Goal: Task Accomplishment & Management: Complete application form

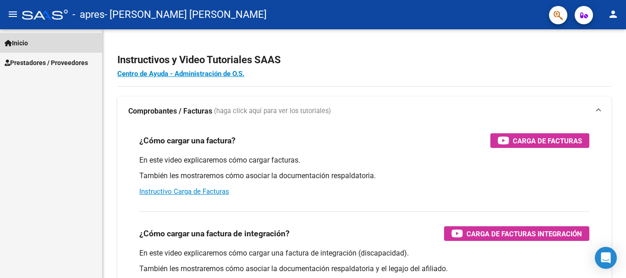
click at [28, 45] on span "Inicio" at bounding box center [16, 43] width 23 height 10
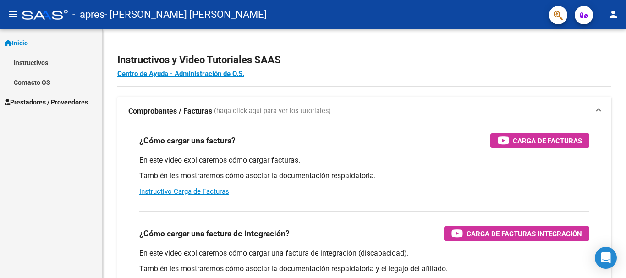
click at [45, 100] on span "Prestadores / Proveedores" at bounding box center [46, 102] width 83 height 10
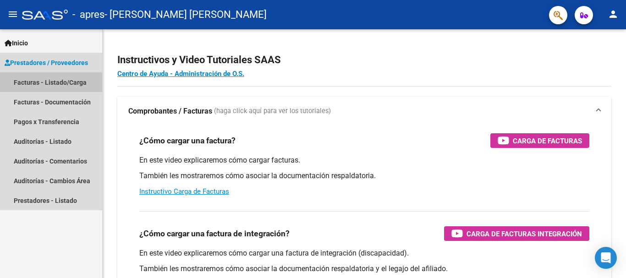
click at [62, 81] on link "Facturas - Listado/Carga" at bounding box center [51, 82] width 102 height 20
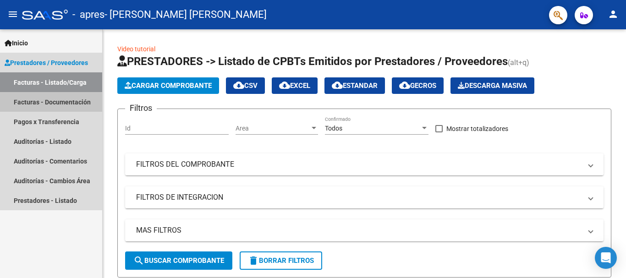
click at [68, 99] on link "Facturas - Documentación" at bounding box center [51, 102] width 102 height 20
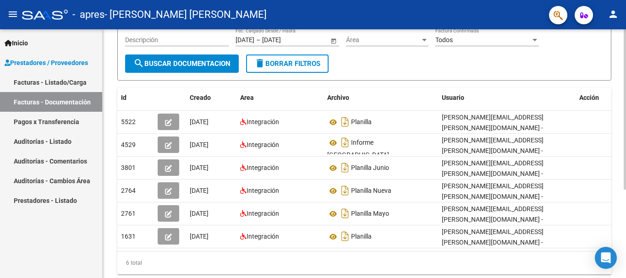
scroll to position [105, 0]
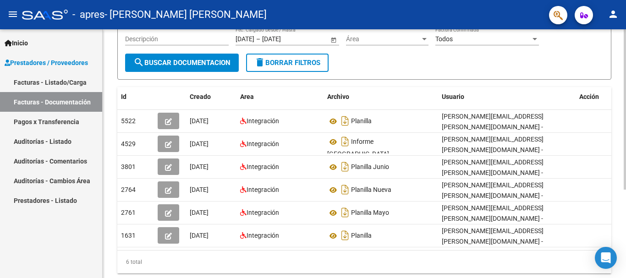
click at [626, 145] on div at bounding box center [625, 181] width 2 height 160
drag, startPoint x: 473, startPoint y: 258, endPoint x: 512, endPoint y: 256, distance: 39.5
click at [512, 256] on div "Id Creado Area Archivo Usuario Acción 5522 [DATE] Integración Planilla [PERSON_…" at bounding box center [364, 180] width 494 height 187
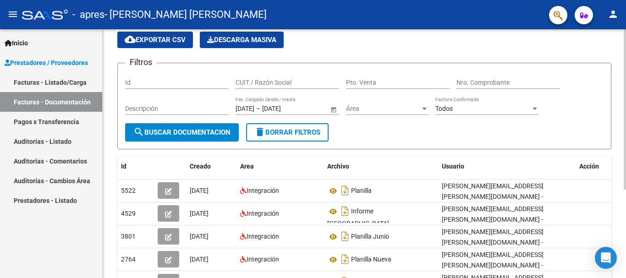
scroll to position [30, 0]
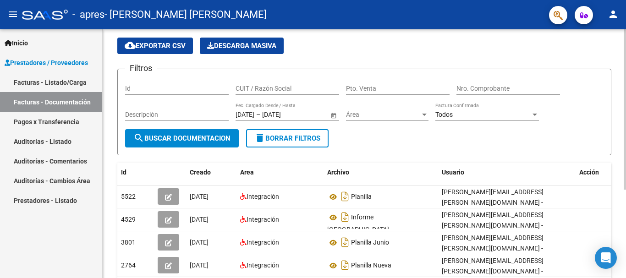
click at [621, 71] on div "PRESTADORES -> Comprobantes - Documentación Respaldatoria cloud_download Export…" at bounding box center [366, 189] width 526 height 379
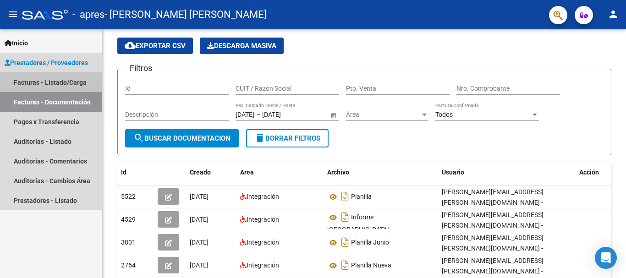
click at [53, 85] on link "Facturas - Listado/Carga" at bounding box center [51, 82] width 102 height 20
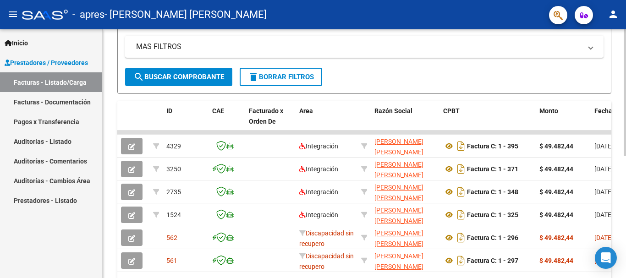
scroll to position [205, 0]
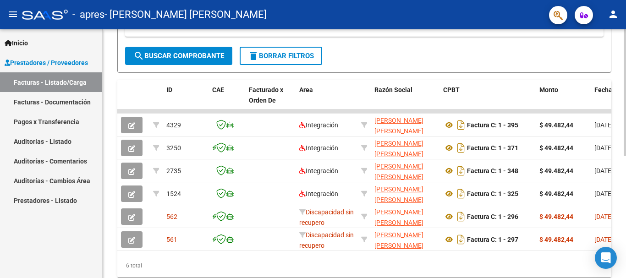
click at [625, 173] on div at bounding box center [625, 200] width 2 height 127
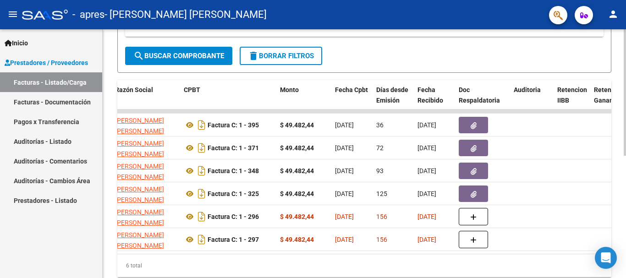
scroll to position [0, 280]
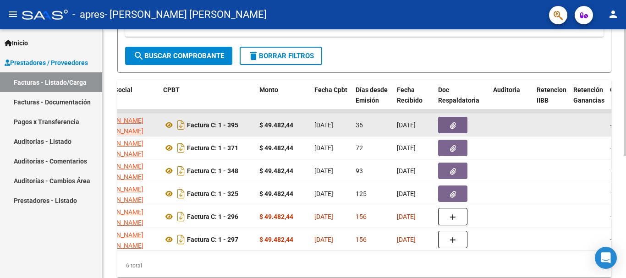
click at [451, 124] on icon "button" at bounding box center [453, 125] width 6 height 7
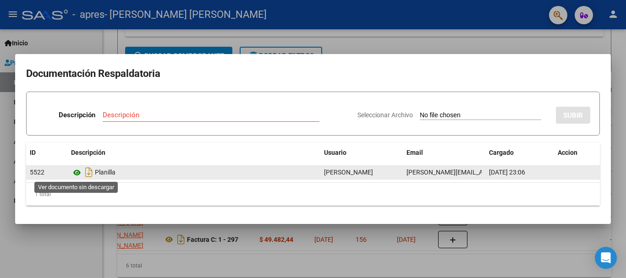
click at [74, 175] on icon at bounding box center [77, 172] width 12 height 11
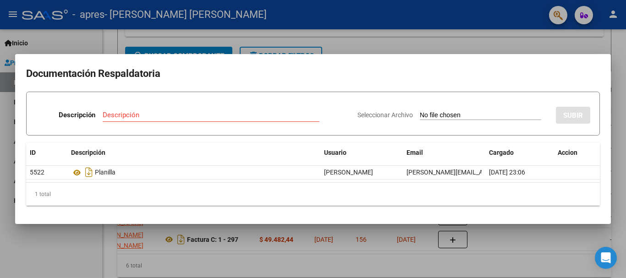
click at [39, 256] on div at bounding box center [313, 139] width 626 height 278
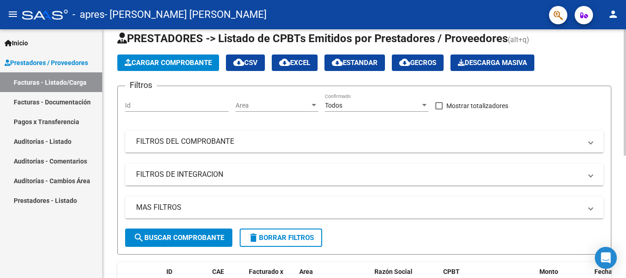
scroll to position [0, 0]
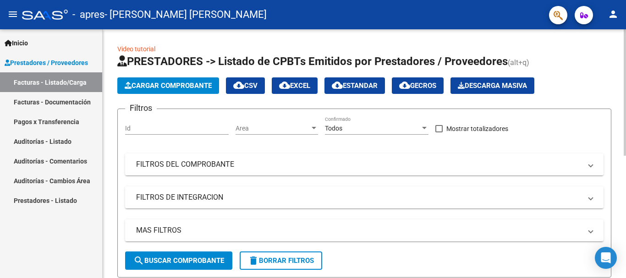
click at [607, 21] on div "menu - apres - [PERSON_NAME] [PERSON_NAME] person Inicio Instructivos Contacto …" at bounding box center [313, 139] width 626 height 278
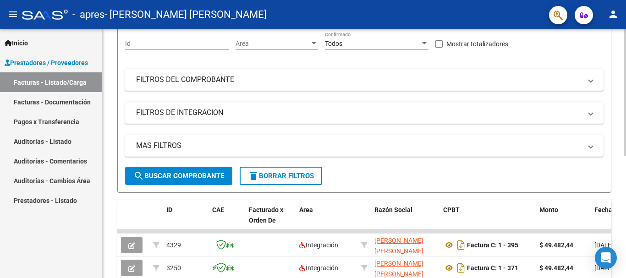
scroll to position [86, 0]
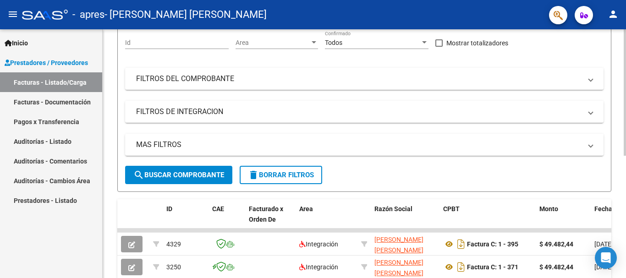
click at [618, 100] on div "Video tutorial PRESTADORES -> Listado de CPBTs Emitidos por Prestadores / Prove…" at bounding box center [366, 185] width 526 height 482
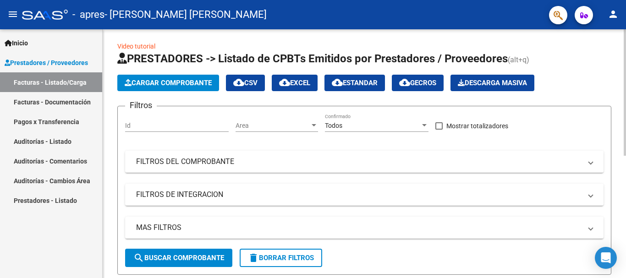
scroll to position [0, 0]
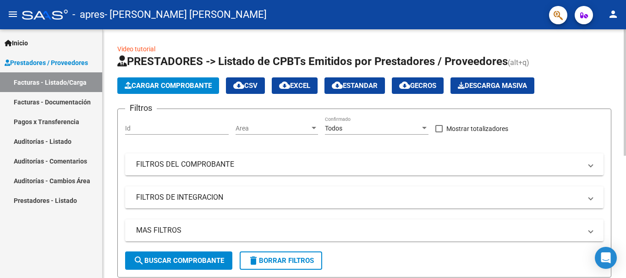
click at [608, 59] on div "Video tutorial PRESTADORES -> Listado de CPBTs Emitidos por Prestadores / Prove…" at bounding box center [366, 270] width 526 height 482
click at [408, 19] on div "- apres - [PERSON_NAME] [PERSON_NAME]" at bounding box center [282, 15] width 520 height 20
click at [607, 27] on div "menu - apres - [PERSON_NAME] [PERSON_NAME] person Inicio Instructivos Contacto …" at bounding box center [313, 139] width 626 height 278
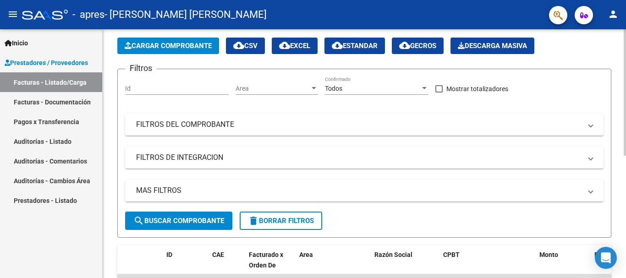
scroll to position [35, 0]
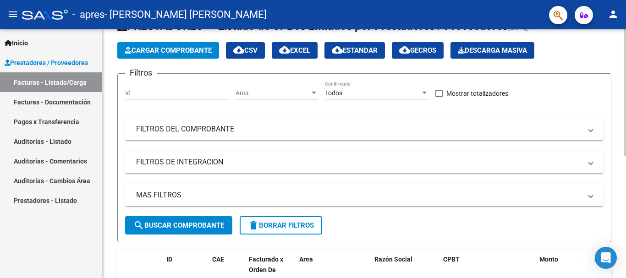
click at [620, 59] on div "Video tutorial PRESTADORES -> Listado de CPBTs Emitidos por Prestadores / Prove…" at bounding box center [366, 235] width 526 height 482
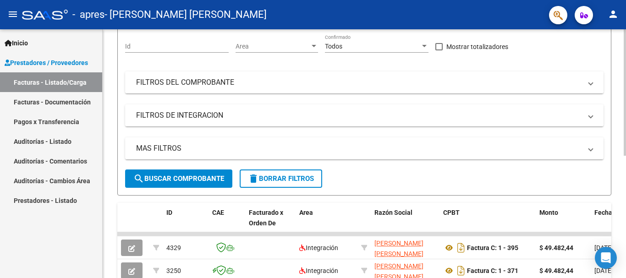
scroll to position [0, 0]
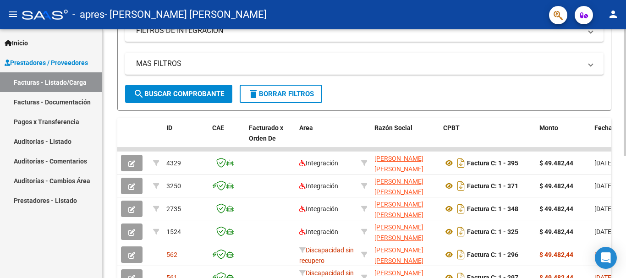
click at [622, 157] on div "Video tutorial PRESTADORES -> Listado de CPBTs Emitidos por Prestadores / Prove…" at bounding box center [366, 103] width 526 height 482
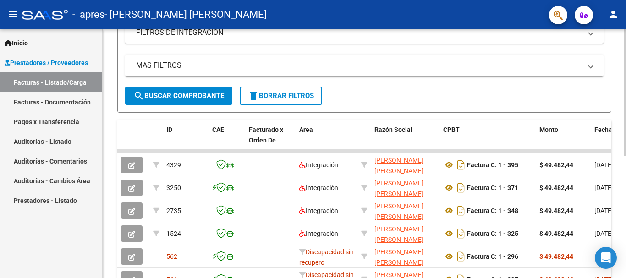
click at [623, 82] on div "Video tutorial PRESTADORES -> Listado de CPBTs Emitidos por Prestadores / Prove…" at bounding box center [364, 105] width 523 height 482
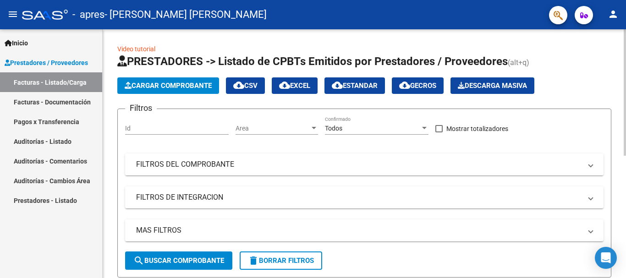
click at [626, 86] on div at bounding box center [625, 153] width 2 height 249
click at [626, 53] on div at bounding box center [625, 92] width 2 height 127
click at [195, 85] on span "Cargar Comprobante" at bounding box center [168, 86] width 87 height 8
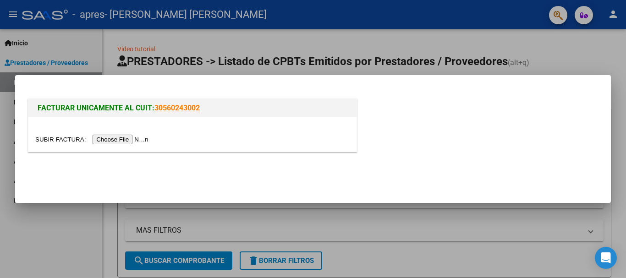
click at [133, 139] on input "file" at bounding box center [93, 140] width 116 height 10
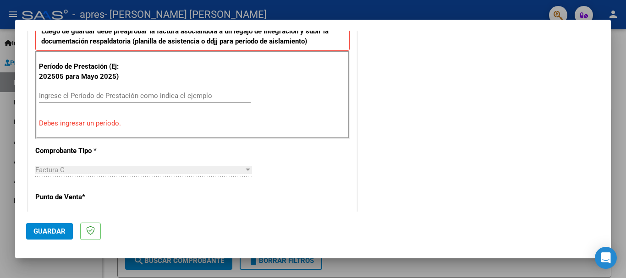
scroll to position [215, 0]
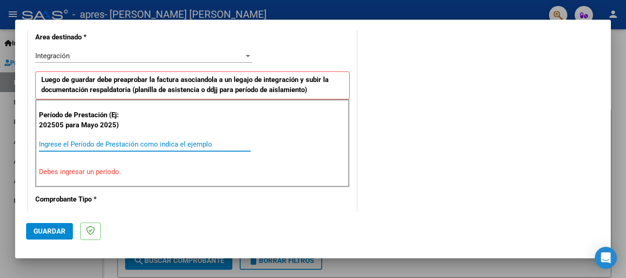
click at [94, 145] on input "Ingrese el Período de Prestación como indica el ejemplo" at bounding box center [145, 144] width 212 height 8
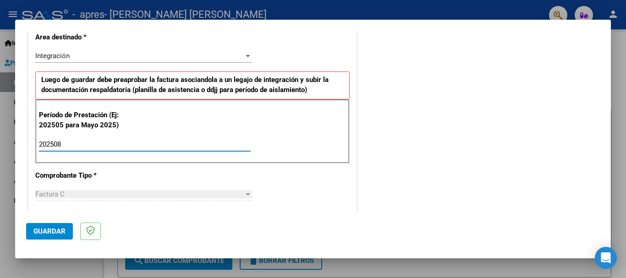
type input "202508"
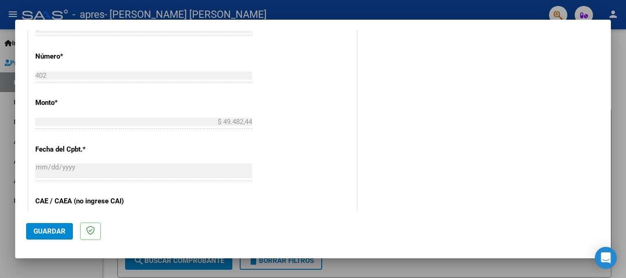
scroll to position [479, 0]
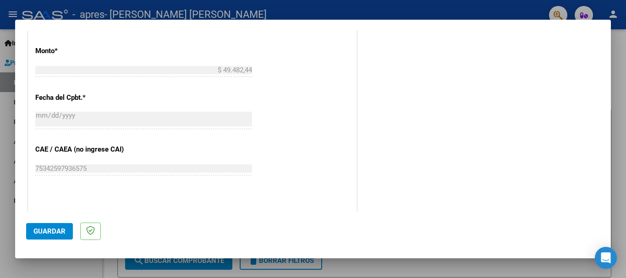
drag, startPoint x: 613, startPoint y: 165, endPoint x: 611, endPoint y: 161, distance: 5.1
click at [611, 161] on div "COMPROBANTE VER COMPROBANTE El comprobante fue leído exitosamente. DATOS DEL CO…" at bounding box center [313, 139] width 626 height 278
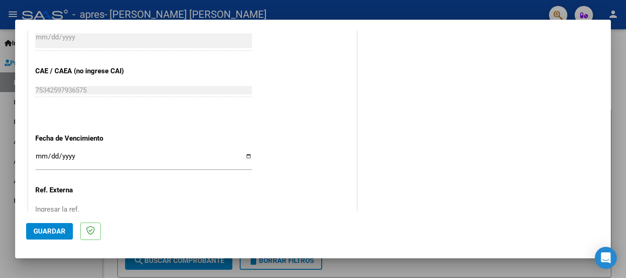
scroll to position [613, 0]
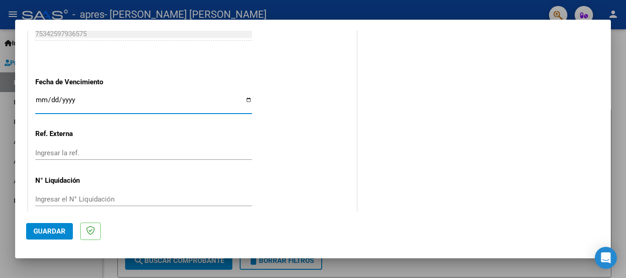
click at [48, 98] on input "Ingresar la fecha" at bounding box center [143, 103] width 217 height 15
click at [42, 102] on input "Ingresar la fecha" at bounding box center [143, 103] width 217 height 15
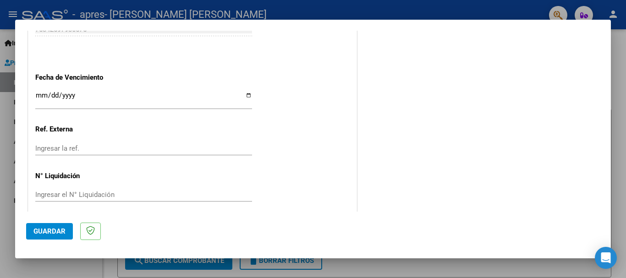
scroll to position [626, 0]
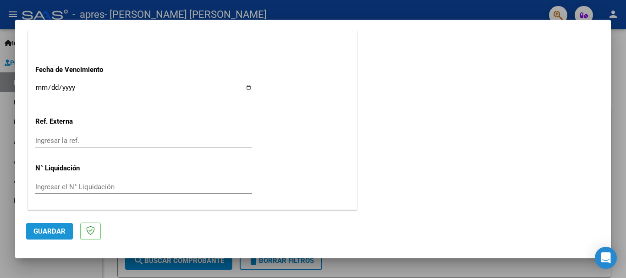
click at [57, 232] on span "Guardar" at bounding box center [49, 231] width 32 height 8
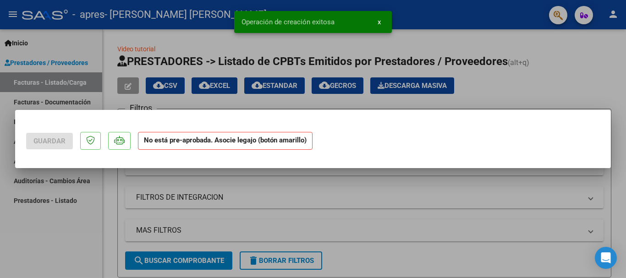
scroll to position [0, 0]
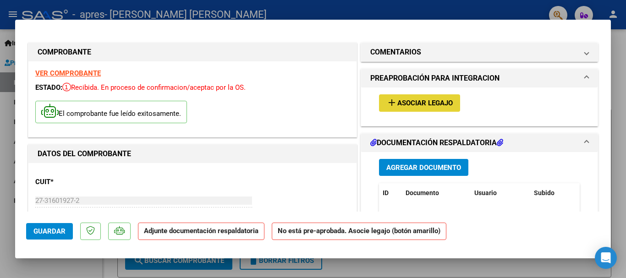
click at [425, 107] on span "Asociar Legajo" at bounding box center [424, 103] width 55 height 8
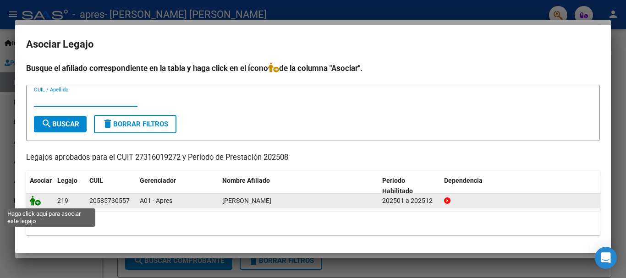
click at [34, 202] on icon at bounding box center [35, 201] width 11 height 10
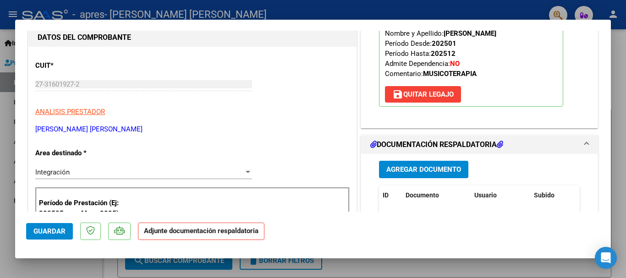
scroll to position [114, 0]
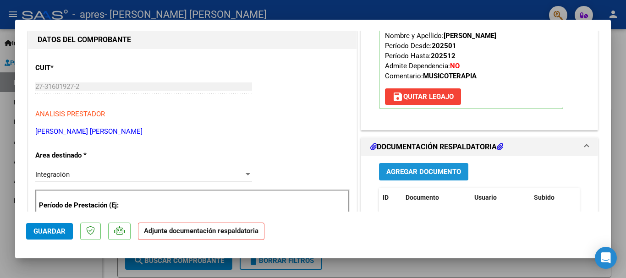
click at [421, 171] on span "Agregar Documento" at bounding box center [423, 172] width 75 height 8
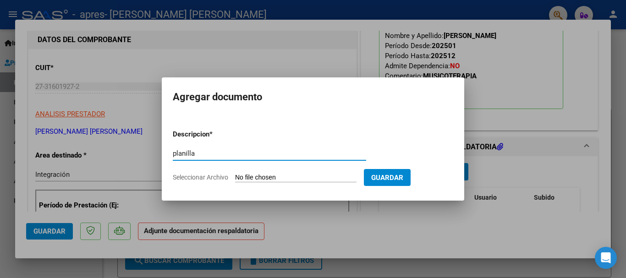
type input "planilla"
click at [198, 179] on span "Seleccionar Archivo" at bounding box center [200, 177] width 55 height 7
click at [235, 179] on input "Seleccionar Archivo" at bounding box center [295, 178] width 121 height 9
type input "C:\fakepath\20250911_212224.jpg"
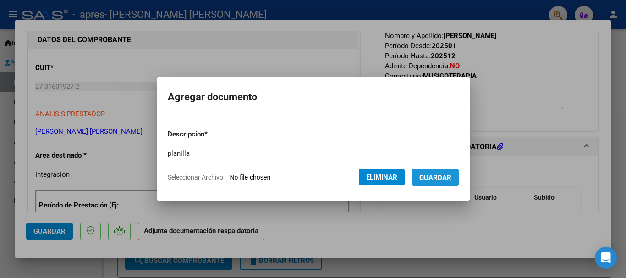
click at [441, 182] on button "Guardar" at bounding box center [435, 177] width 47 height 17
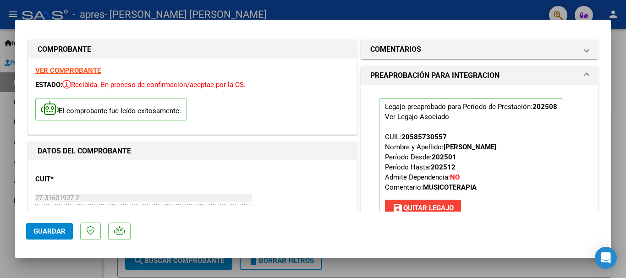
scroll to position [0, 0]
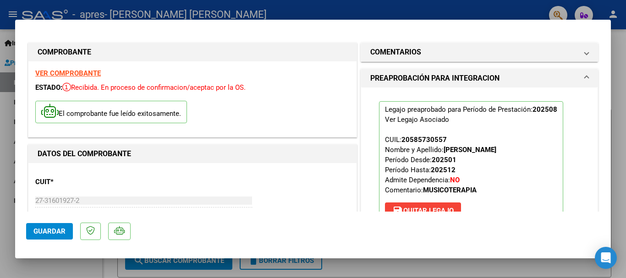
click at [618, 67] on div at bounding box center [313, 139] width 626 height 278
